Goal: Task Accomplishment & Management: Manage account settings

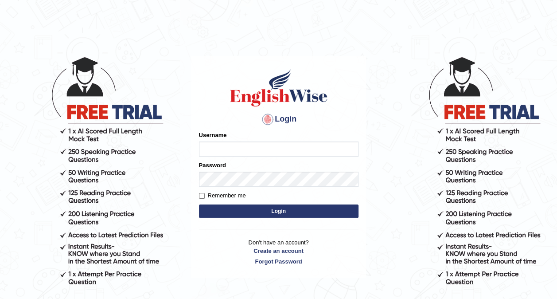
type input "genevbarz71"
click at [279, 209] on button "Login" at bounding box center [279, 210] width 160 height 13
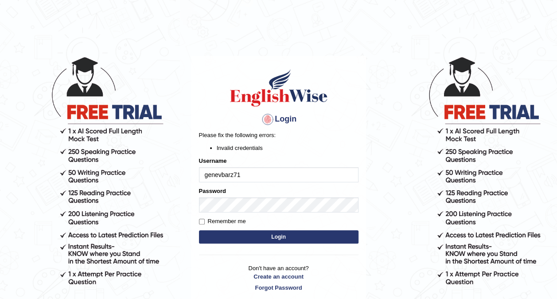
click at [277, 238] on button "Login" at bounding box center [279, 236] width 160 height 13
